Goal: Find specific page/section: Find specific page/section

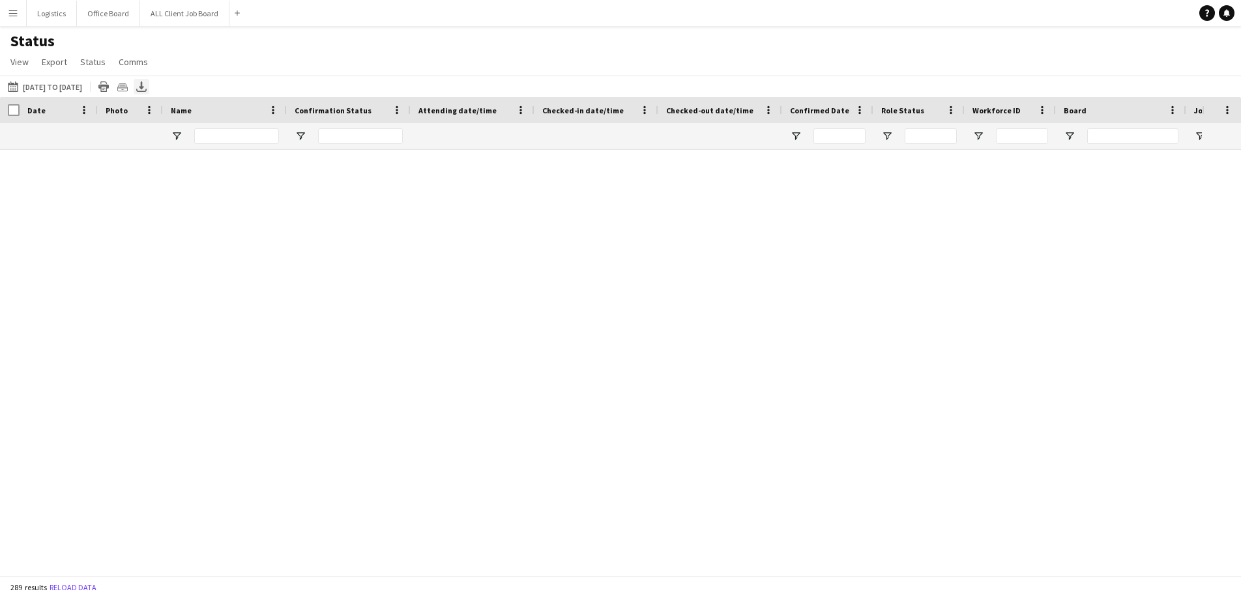
scroll to position [7894, 0]
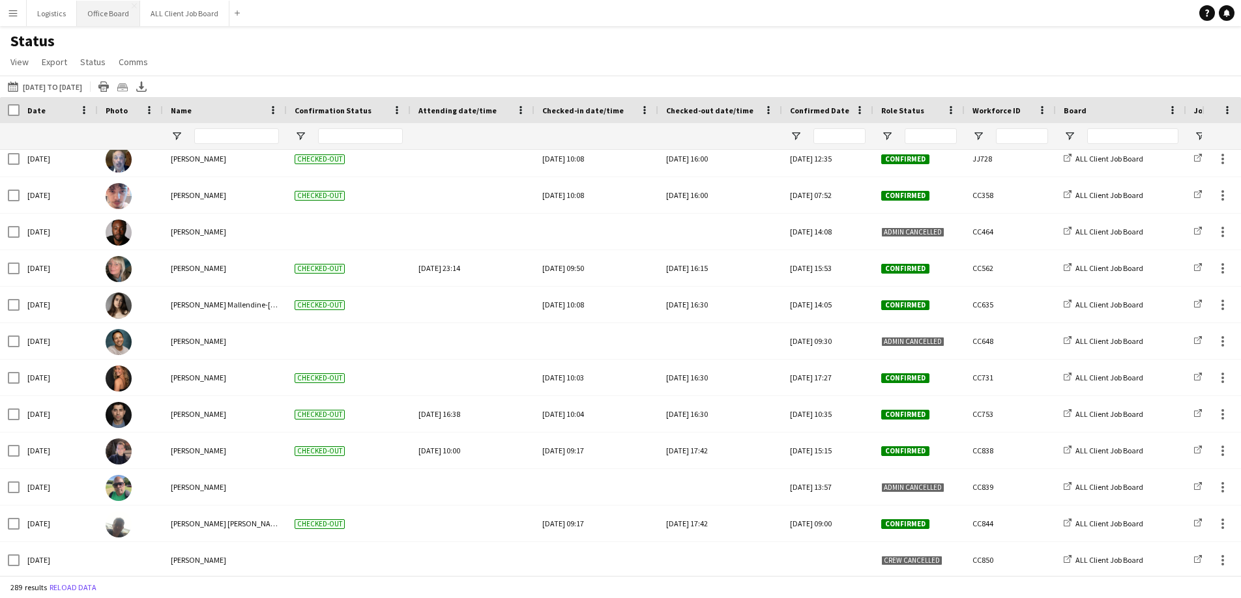
click at [106, 14] on button "Office Board Close" at bounding box center [108, 13] width 63 height 25
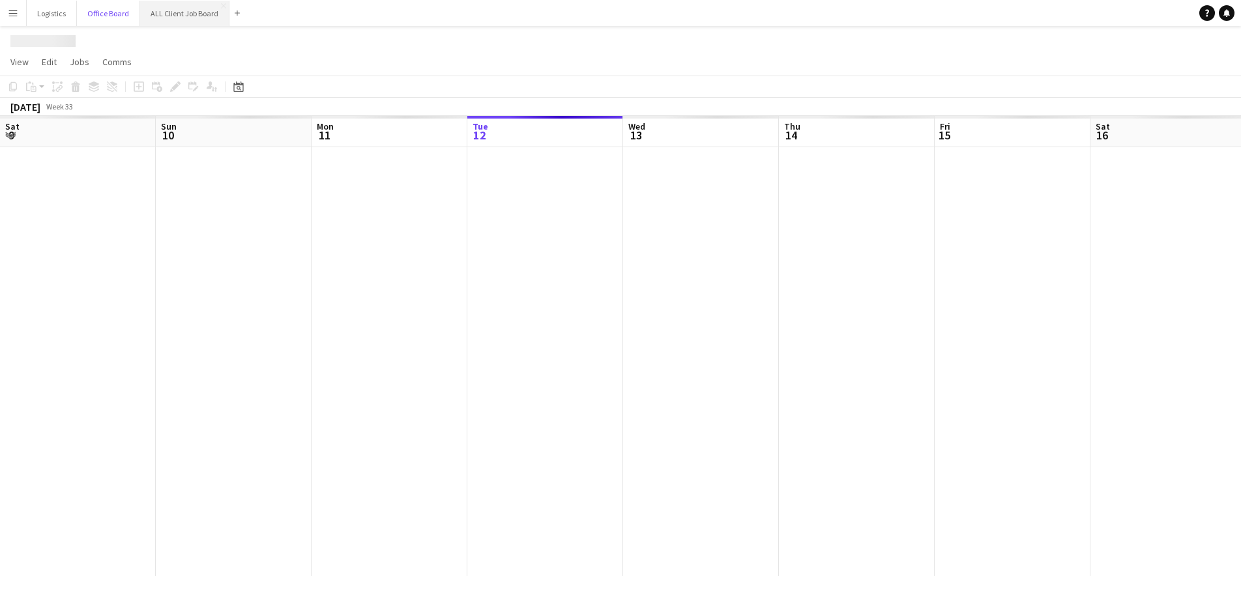
scroll to position [0, 312]
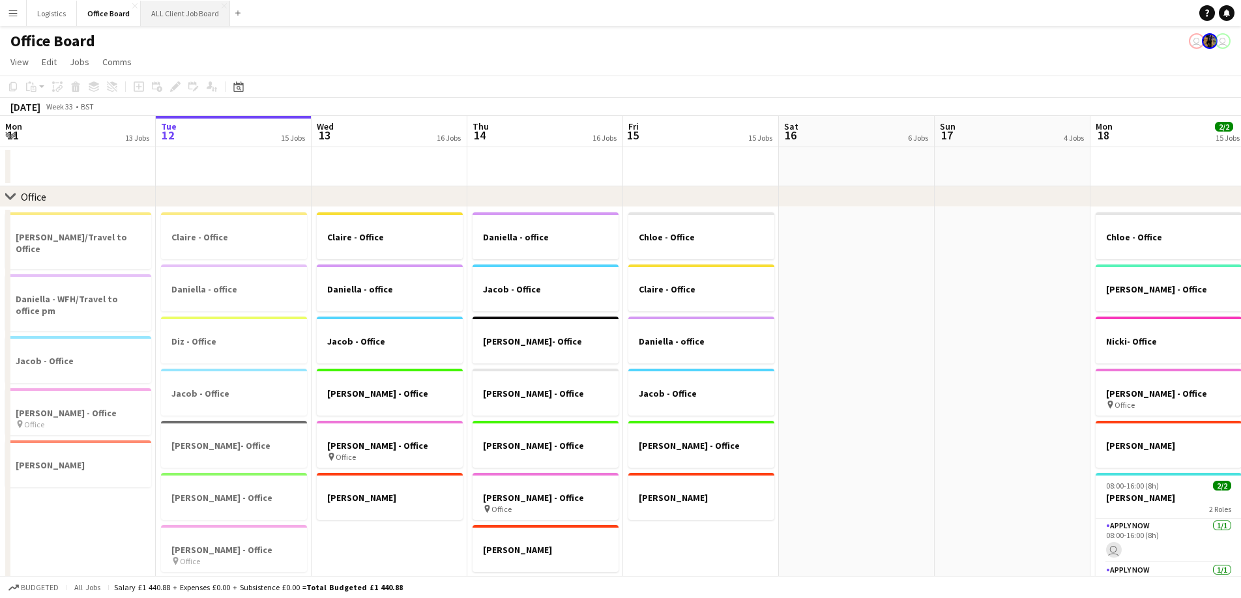
click at [183, 12] on button "ALL Client Job Board Close" at bounding box center [185, 13] width 89 height 25
